Goal: Find contact information: Find contact information

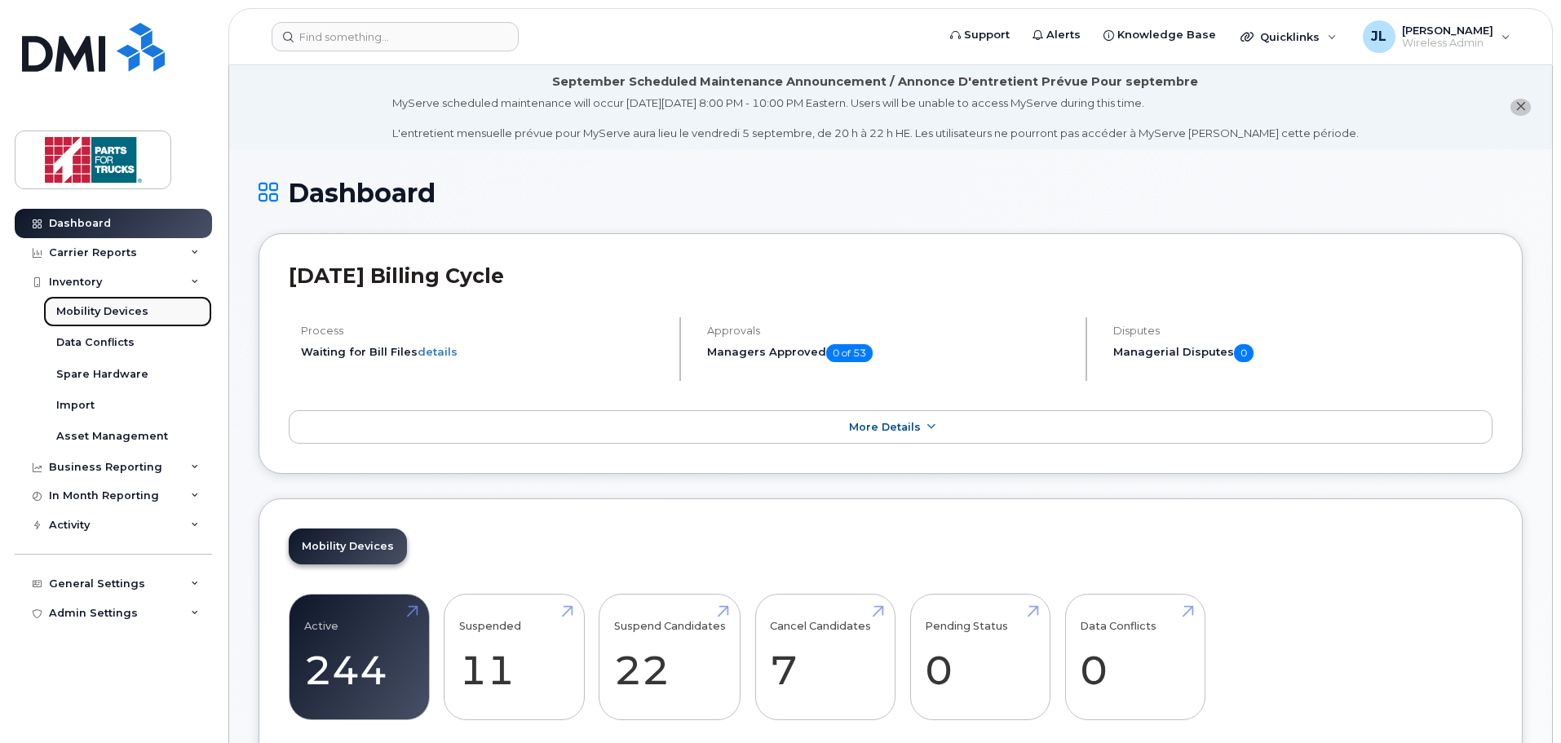
click at [81, 310] on div "Mobility Devices" at bounding box center [102, 311] width 92 height 15
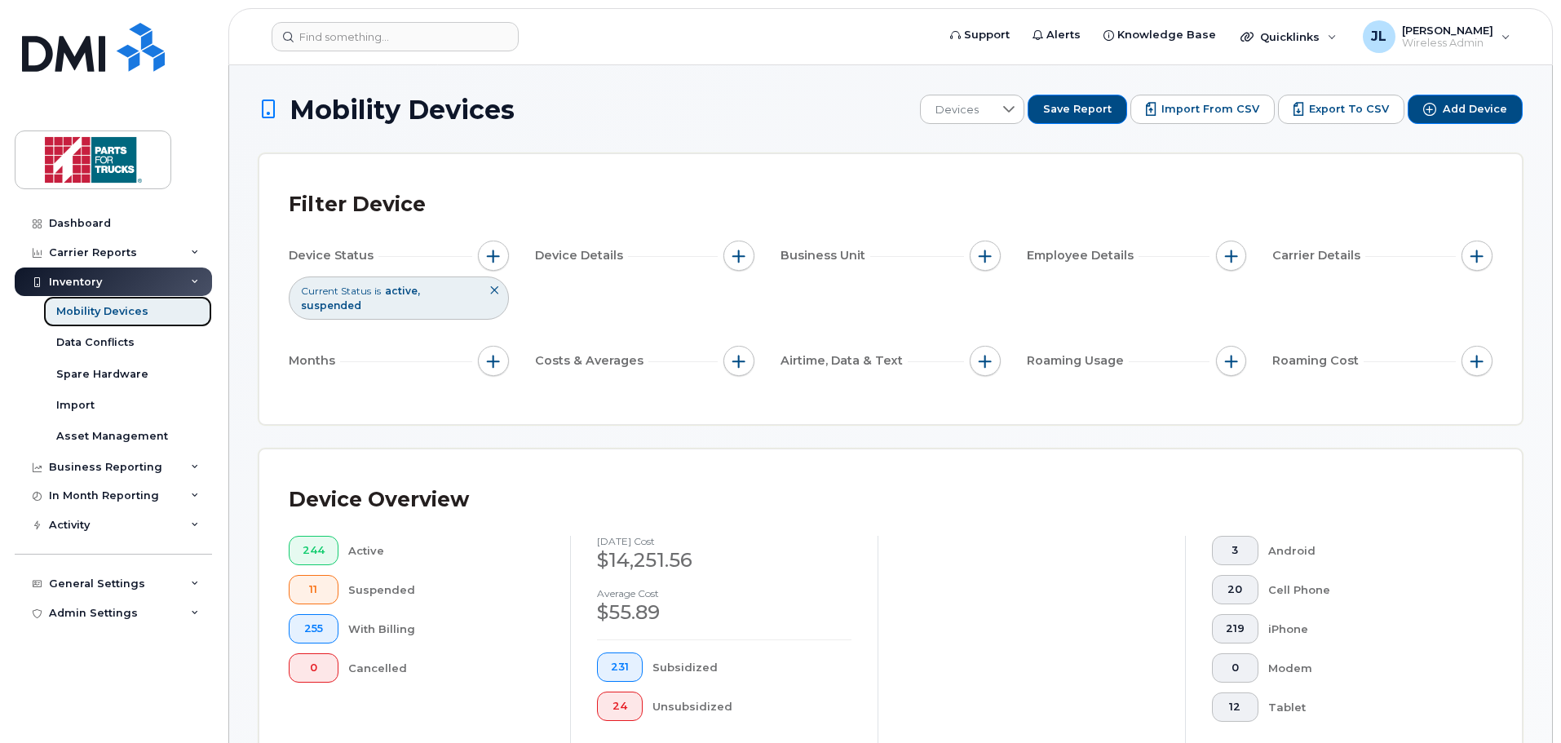
scroll to position [378, 0]
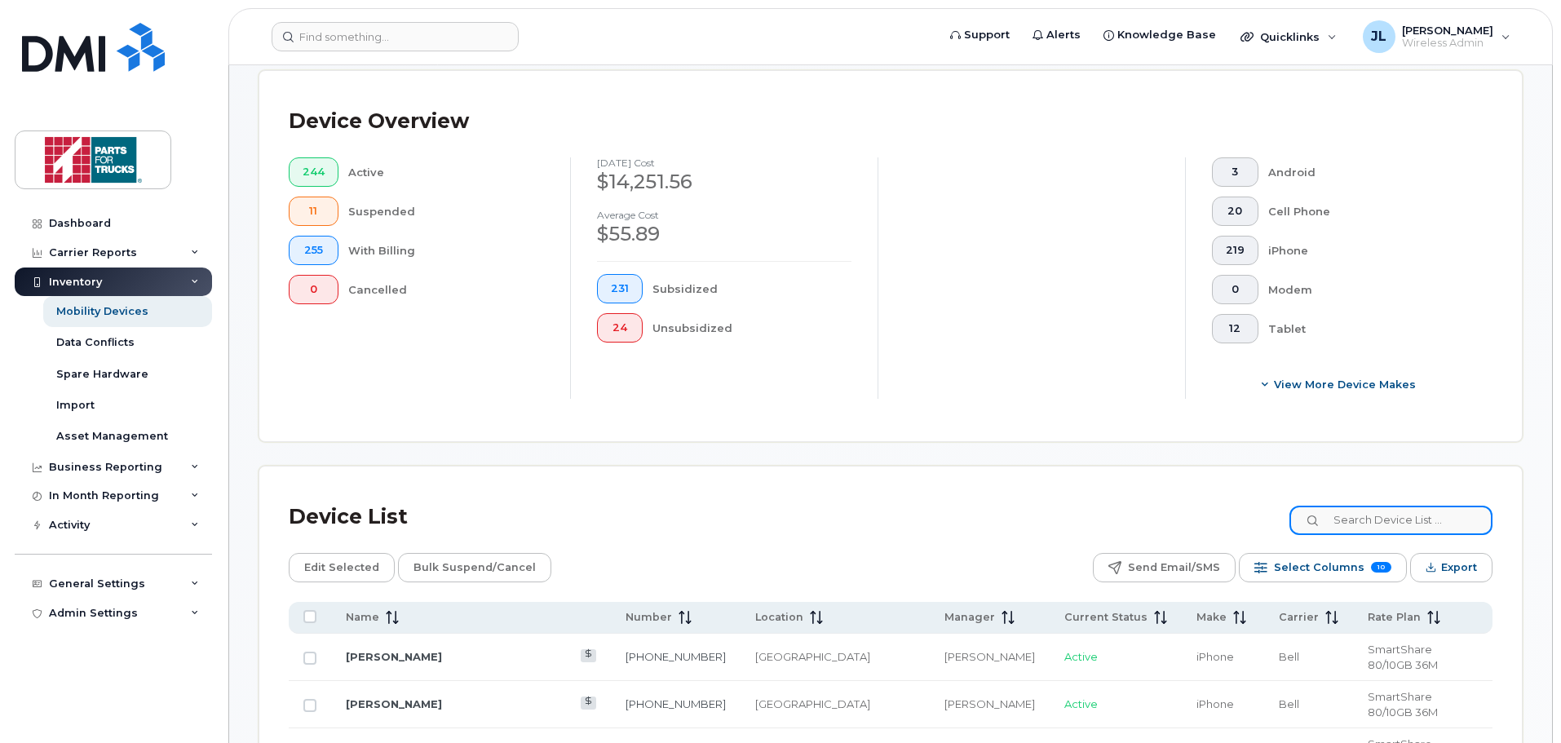
click at [1367, 510] on input at bounding box center [1390, 520] width 203 height 29
type input "[PERSON_NAME]"
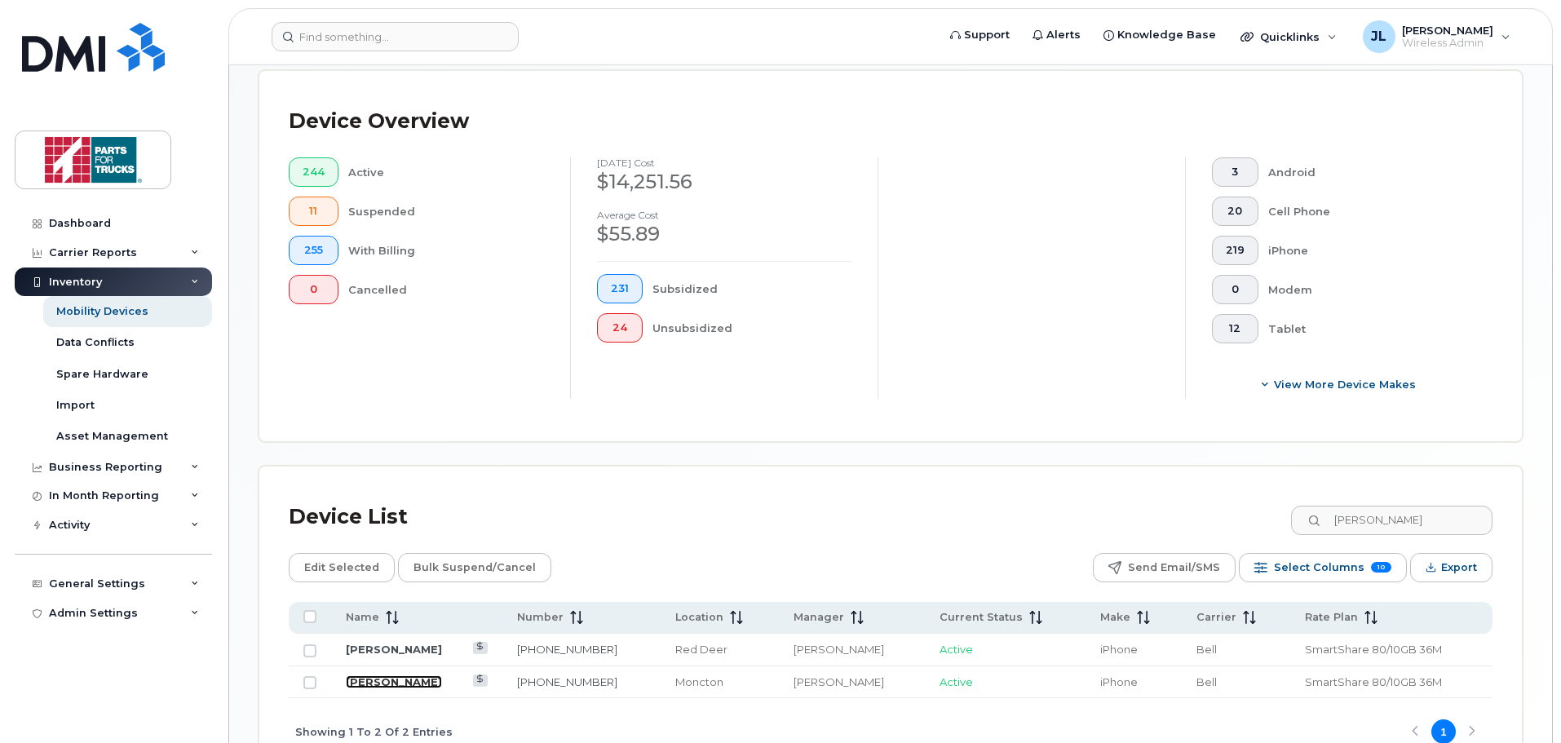
click at [409, 675] on link "[PERSON_NAME]" at bounding box center [394, 681] width 96 height 13
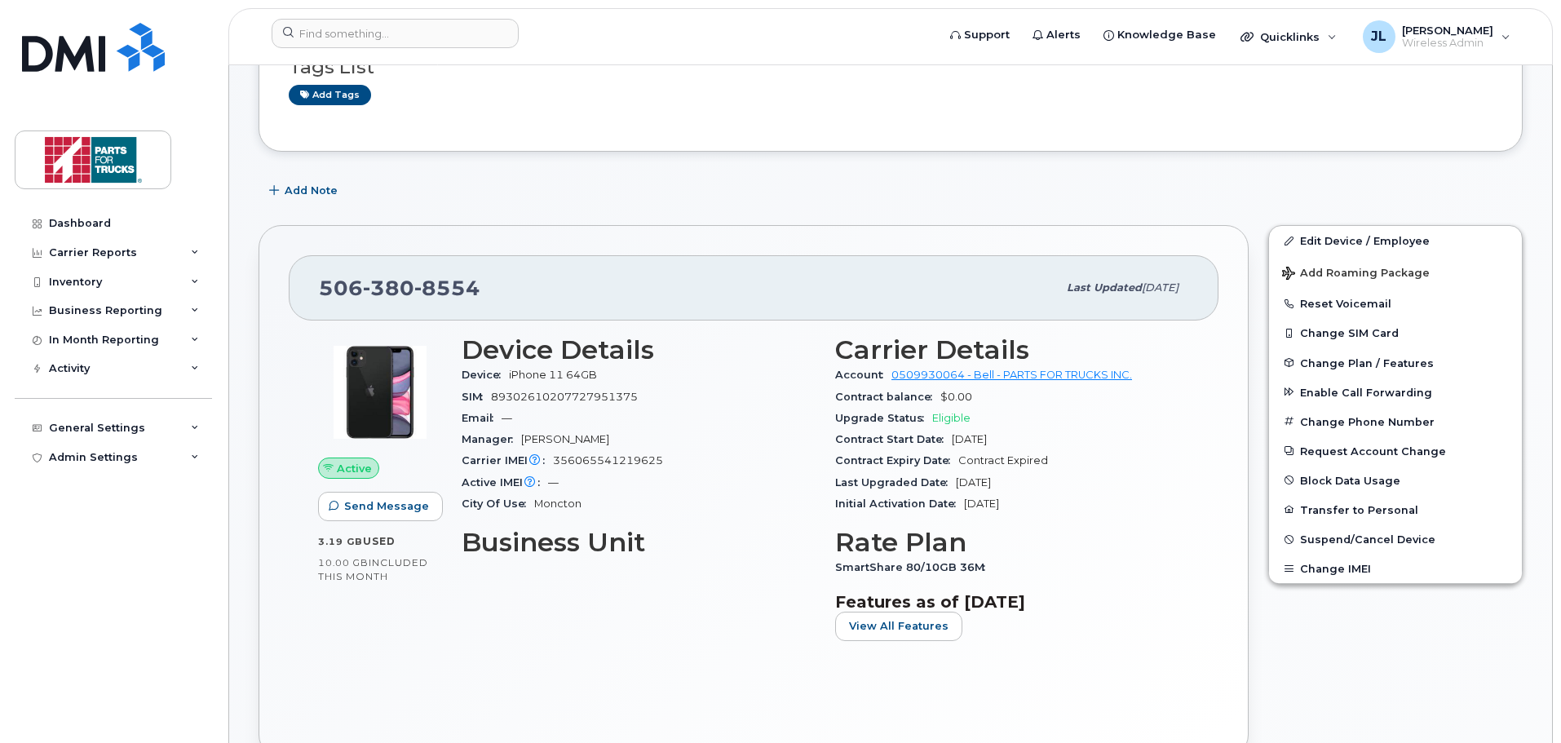
scroll to position [245, 0]
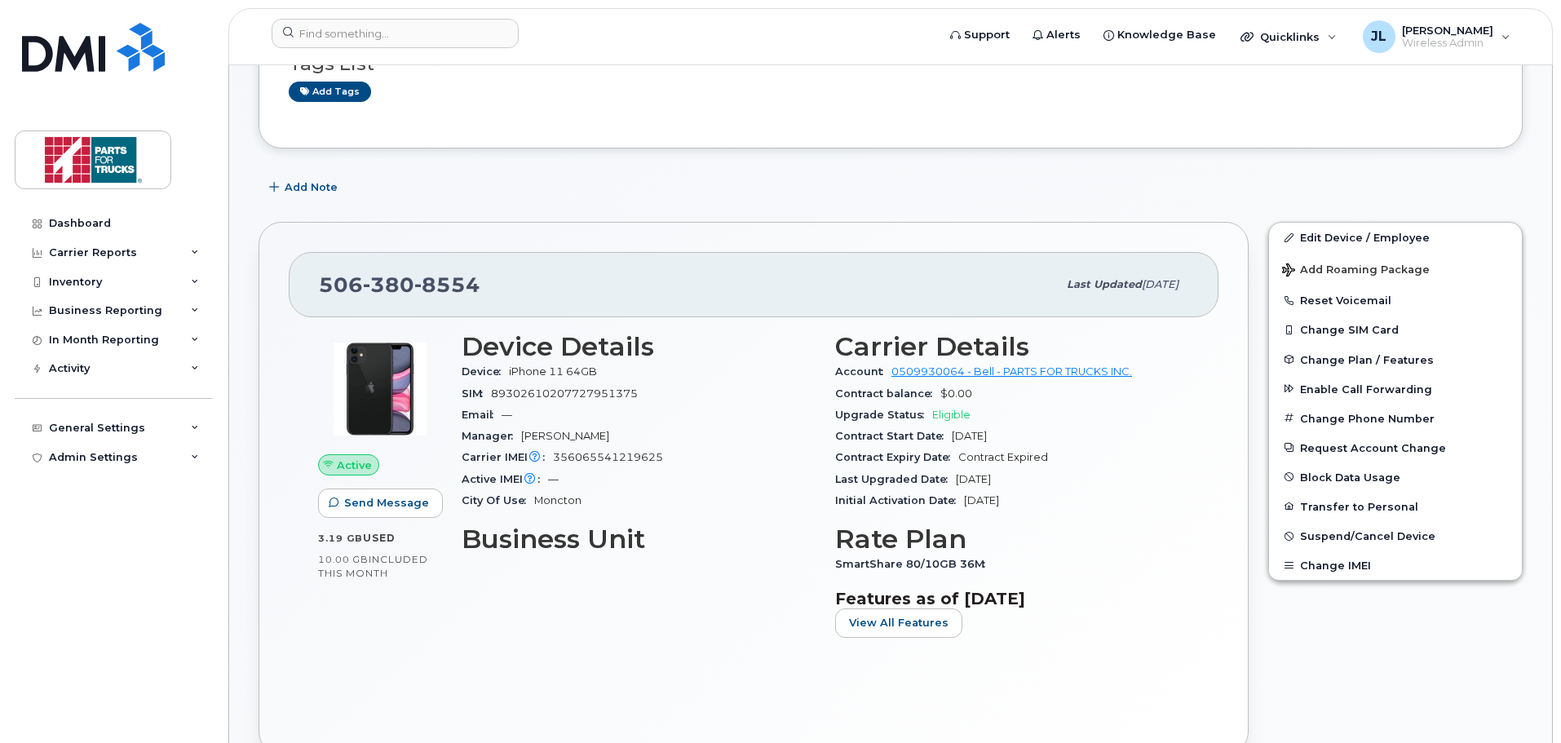
click at [408, 284] on span "380" at bounding box center [388, 284] width 51 height 24
copy span "506 380 8554"
click at [869, 120] on div "Tags List Add tags" at bounding box center [890, 70] width 1264 height 157
